Goal: Use online tool/utility: Use online tool/utility

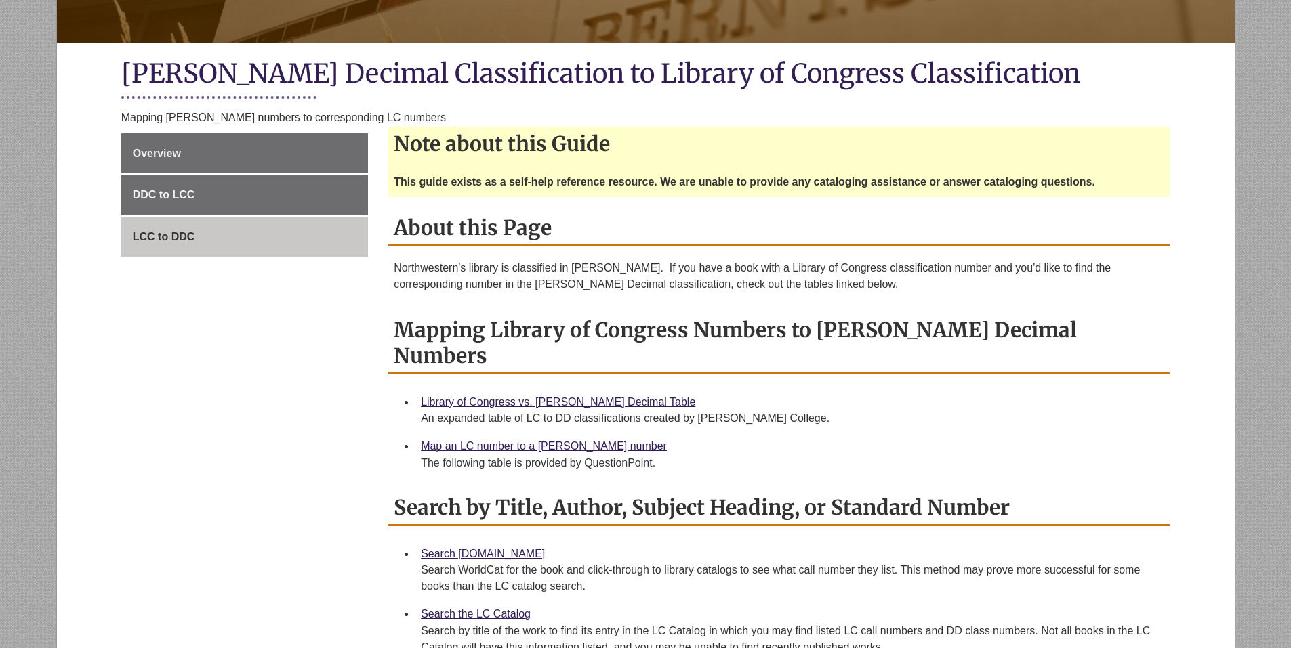
scroll to position [271, 0]
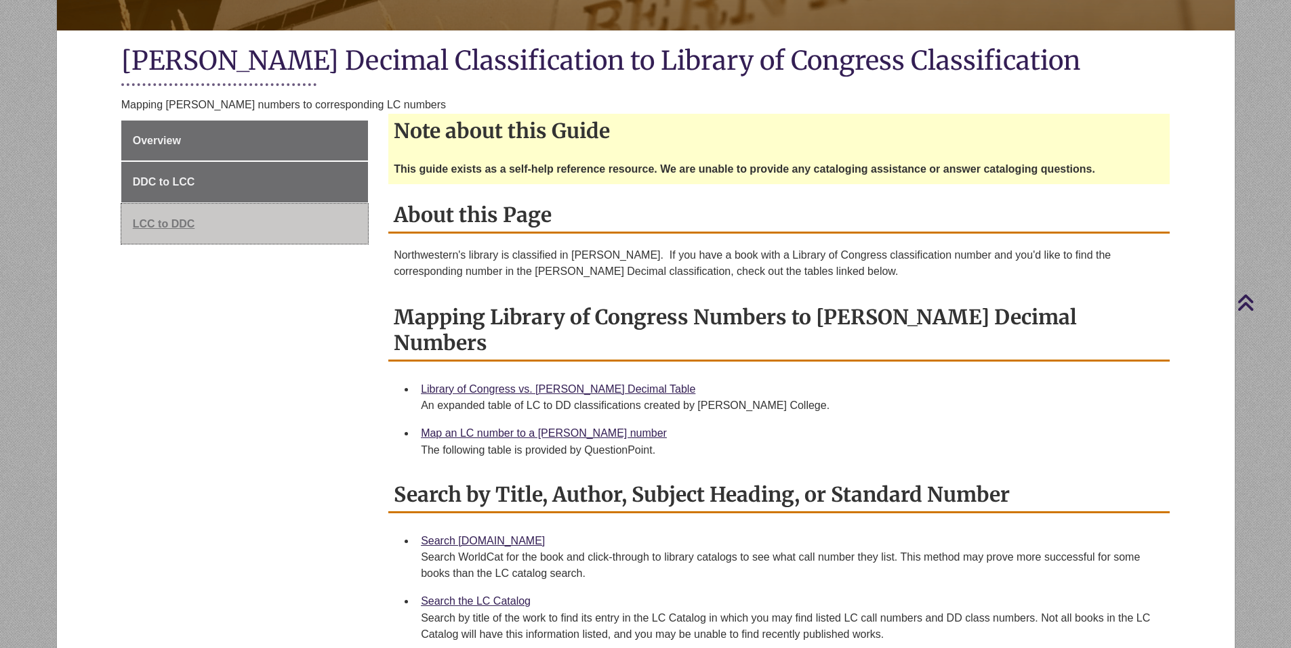
click at [186, 225] on span "LCC to DDC" at bounding box center [164, 224] width 62 height 12
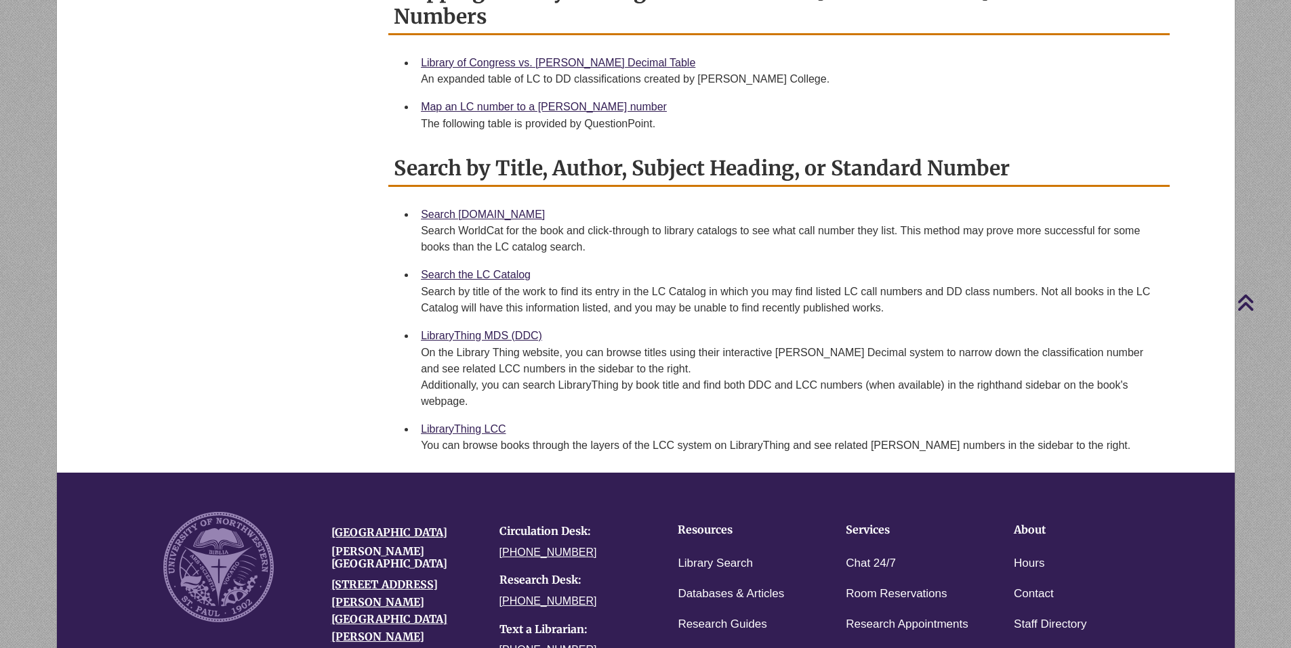
scroll to position [407, 0]
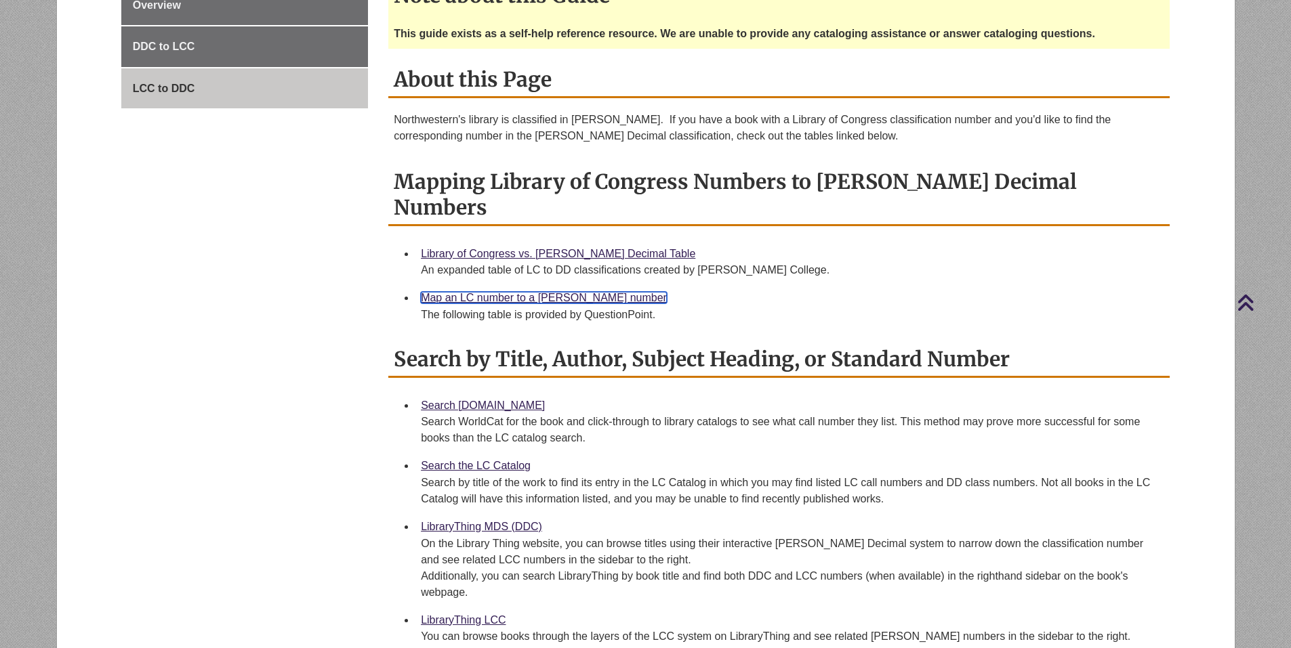
click at [519, 292] on link "Map an LC number to a [PERSON_NAME] number" at bounding box center [544, 298] width 246 height 12
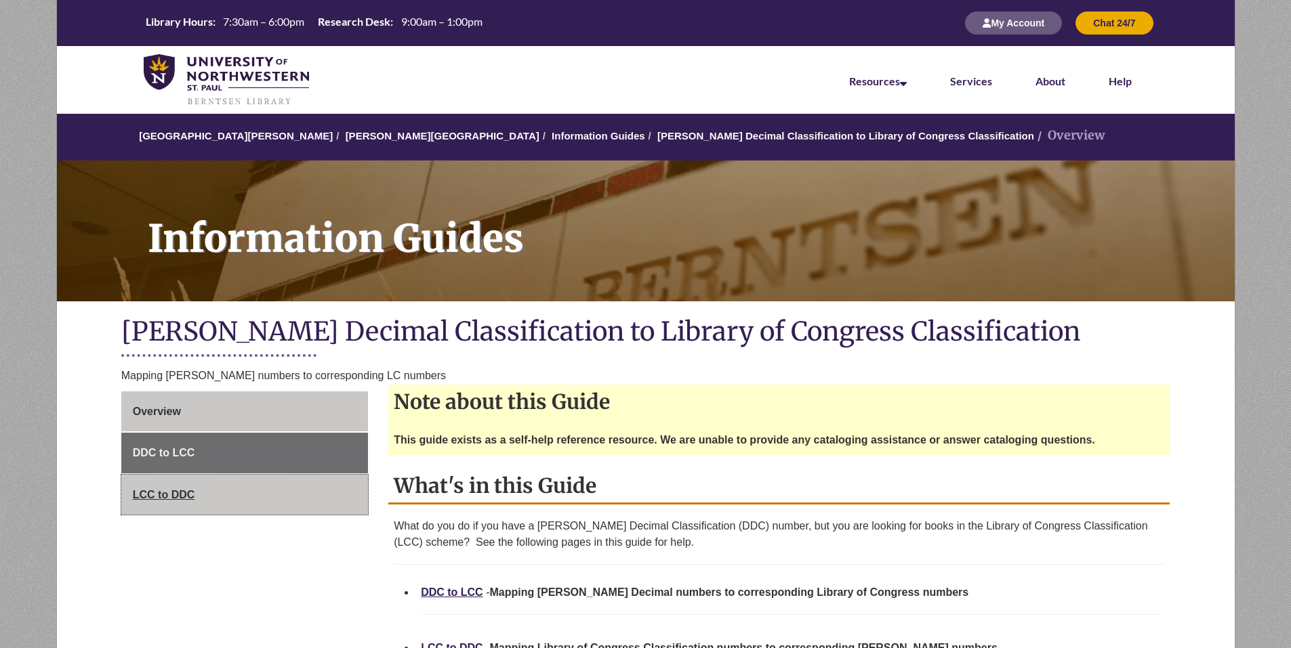
click at [171, 495] on span "LCC to DDC" at bounding box center [164, 495] width 62 height 12
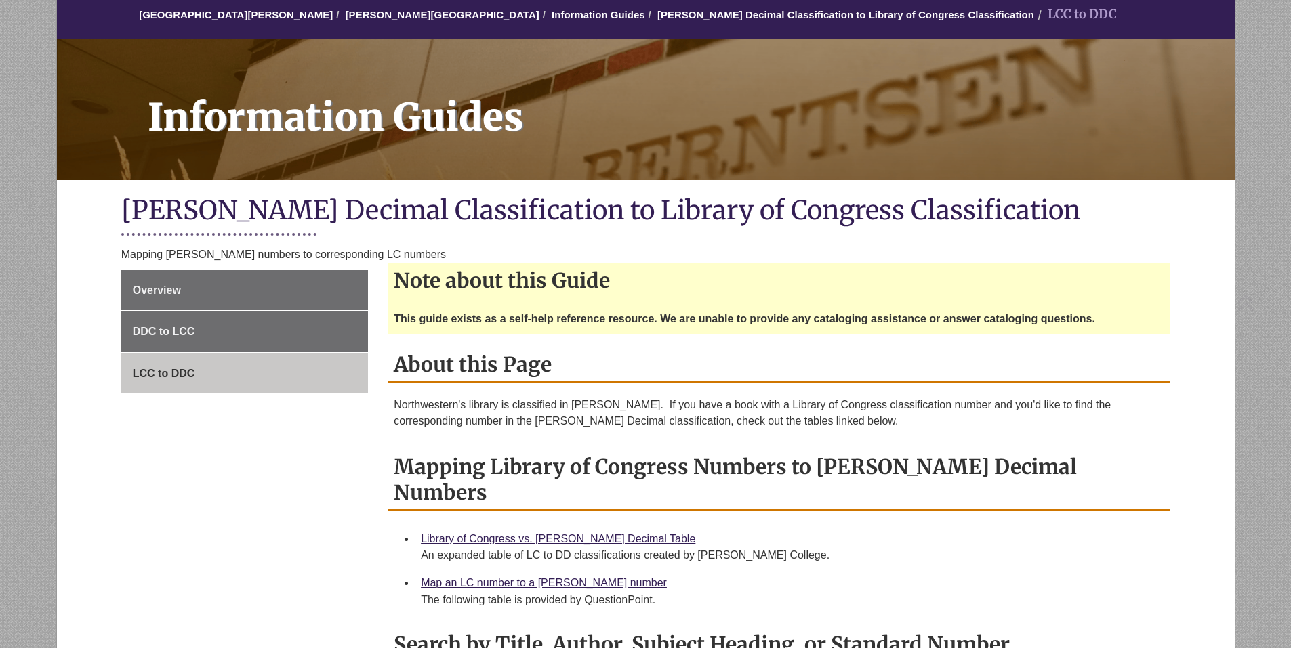
scroll to position [407, 0]
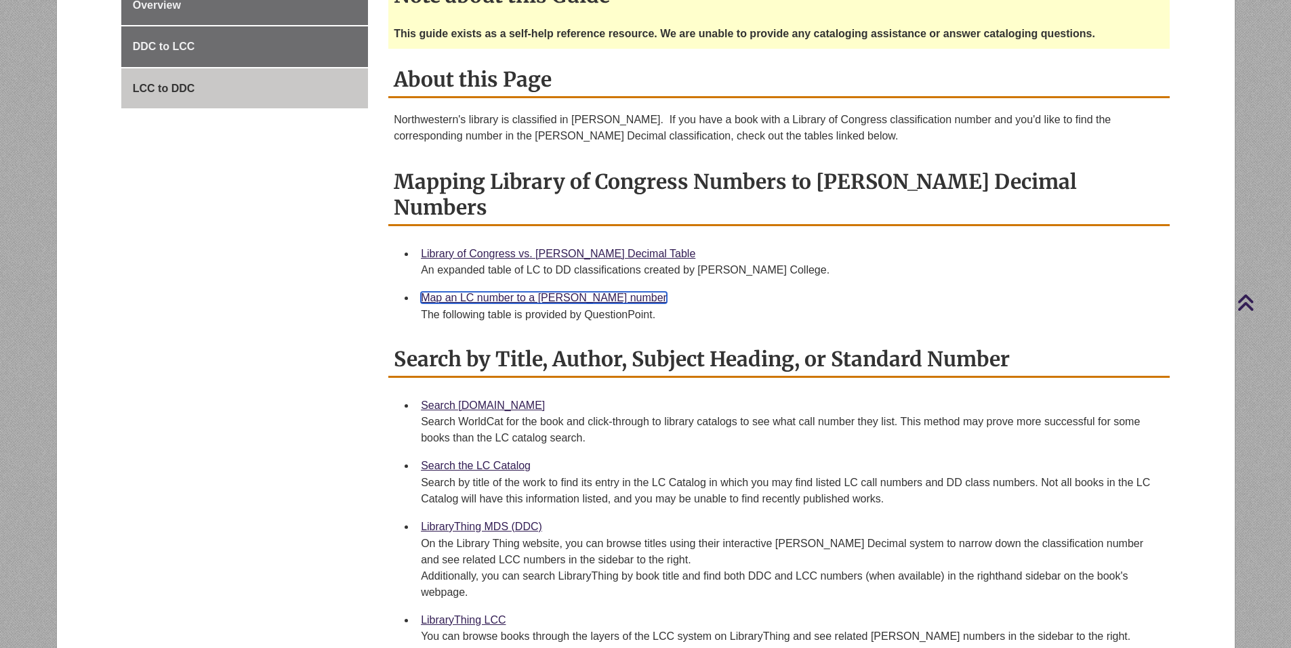
click at [505, 292] on link "Map an LC number to a Dewey number" at bounding box center [544, 298] width 246 height 12
